Goal: Transaction & Acquisition: Book appointment/travel/reservation

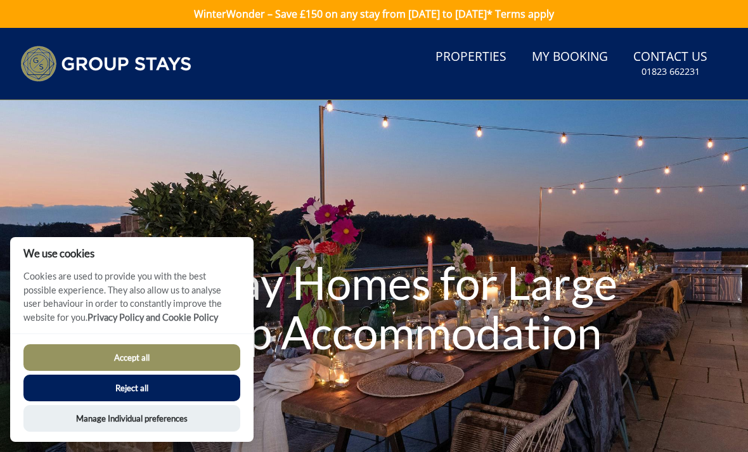
click at [60, 354] on button "Accept all" at bounding box center [131, 357] width 217 height 27
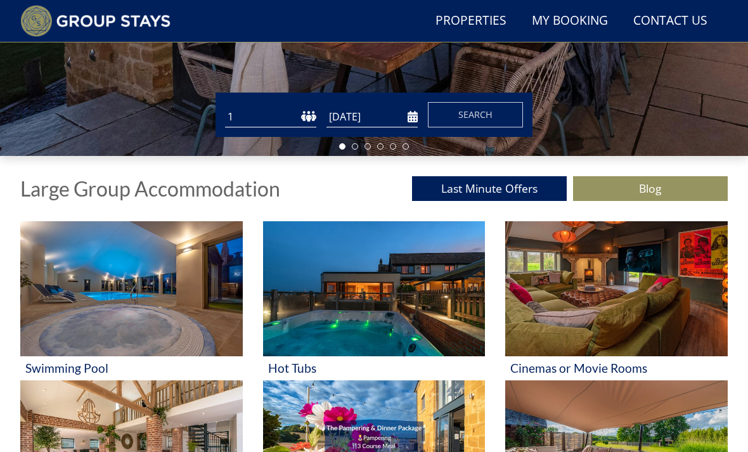
scroll to position [333, 0]
click at [305, 119] on select "1 2 3 4 5 6 7 8 9 10 11 12 13 14 15 16 17 18 19 20 21 22 23 24 25 26 27 28 29 3…" at bounding box center [270, 117] width 91 height 21
select select "17"
click at [407, 119] on input "[DATE]" at bounding box center [371, 116] width 91 height 21
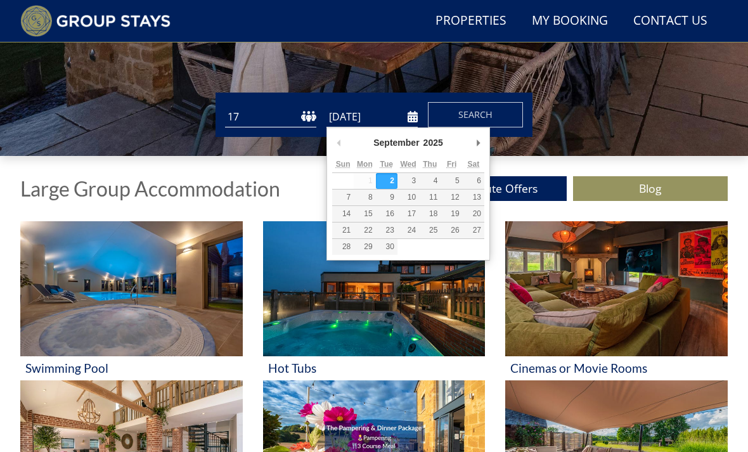
scroll to position [333, 0]
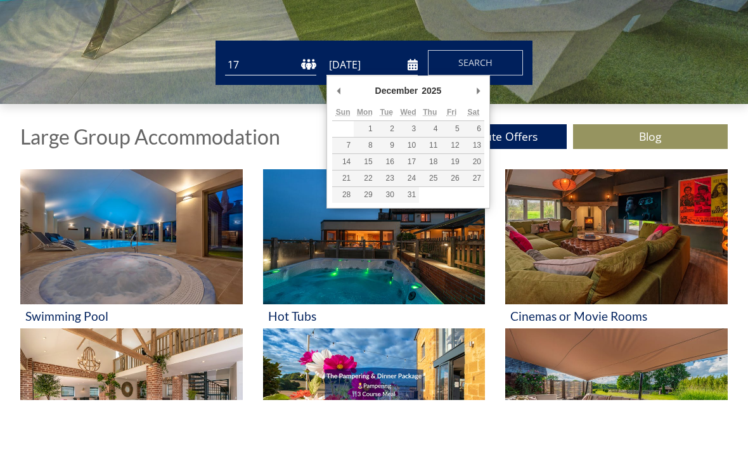
type input "[DATE]"
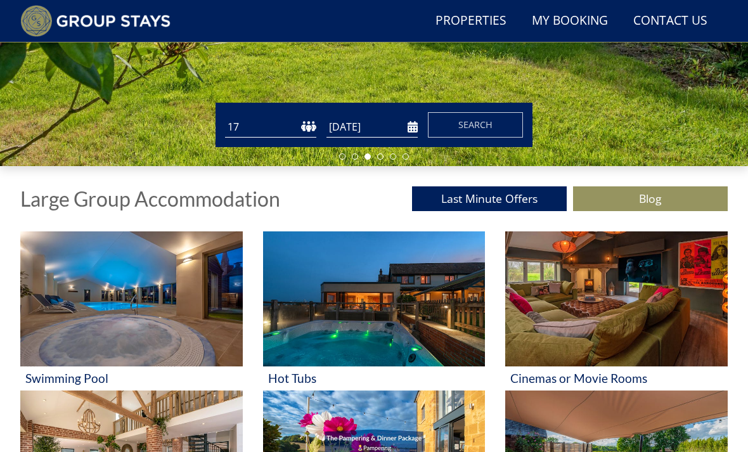
scroll to position [321, 0]
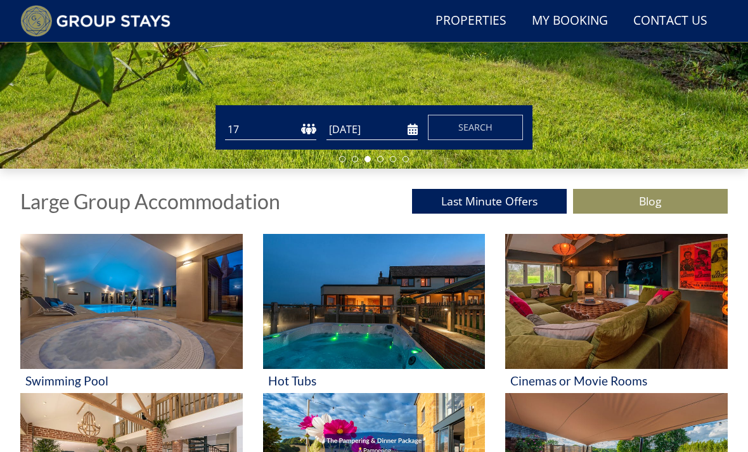
click at [497, 128] on button "Search" at bounding box center [475, 127] width 95 height 25
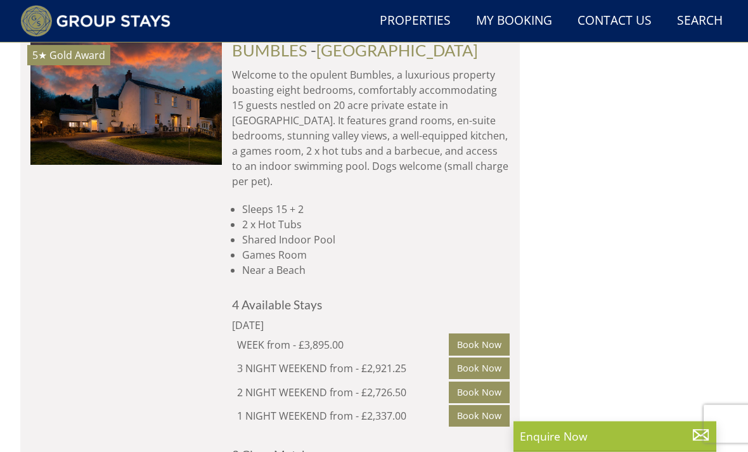
scroll to position [2782, 0]
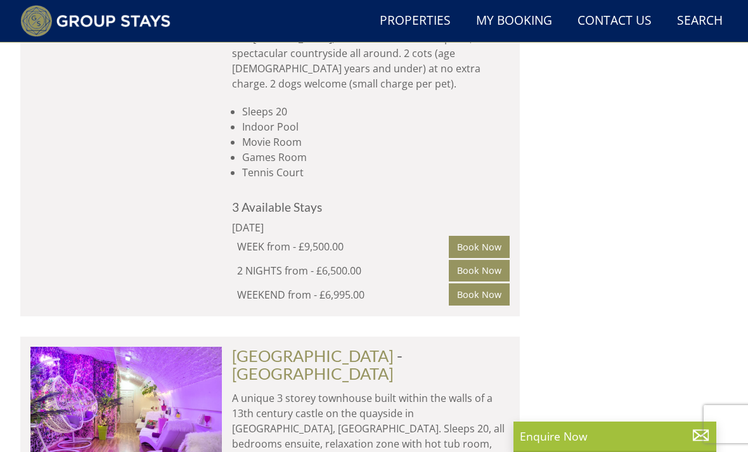
scroll to position [1333, 0]
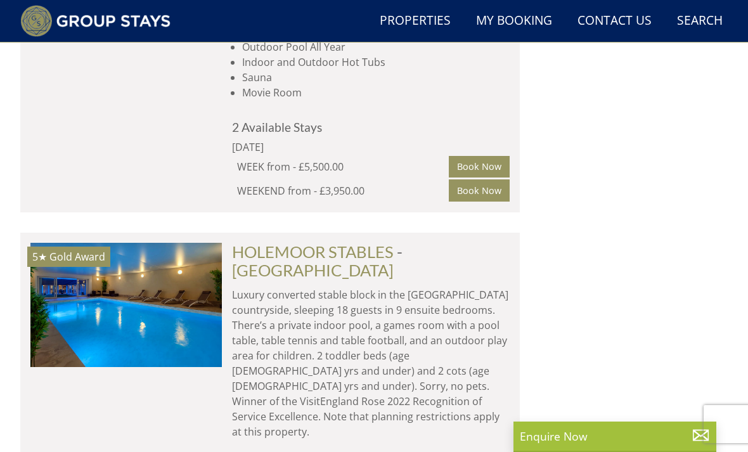
select select "17"
